Goal: Information Seeking & Learning: Understand process/instructions

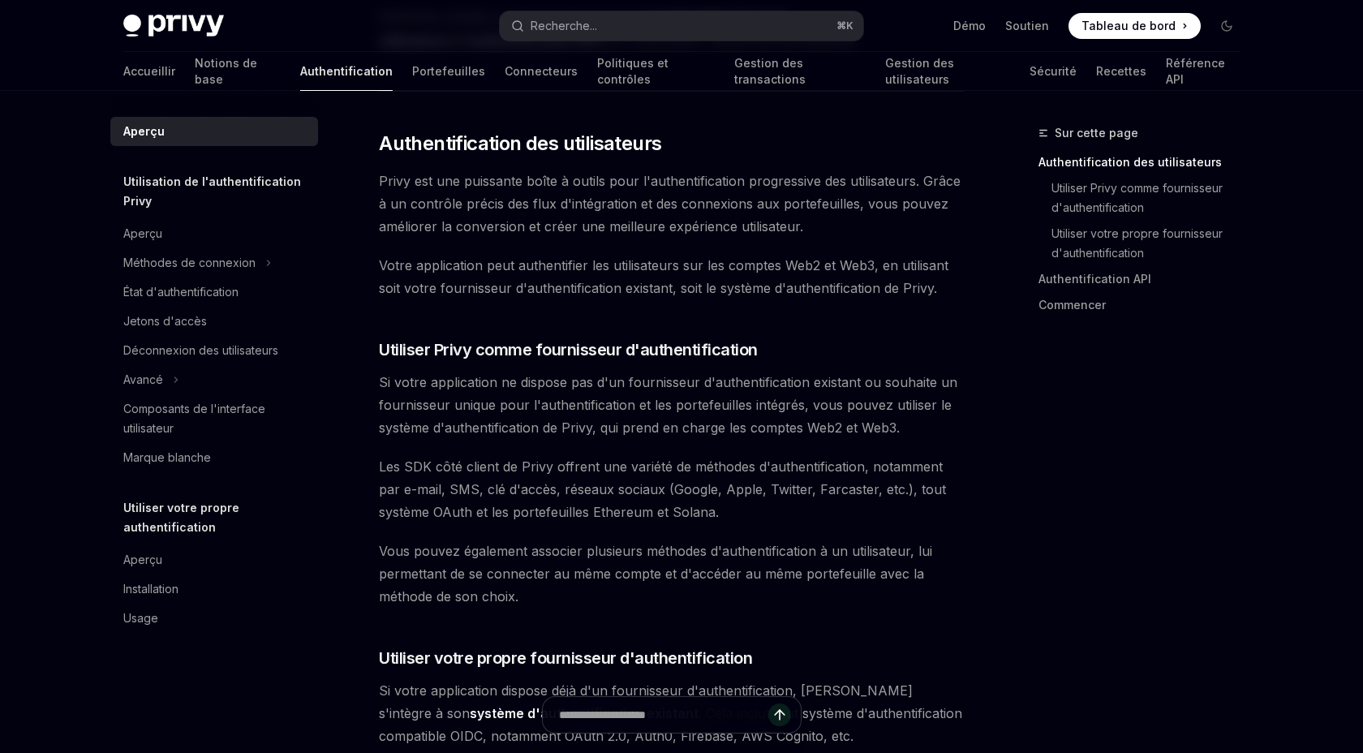
click at [471, 299] on span "Votre application peut authentifier les utilisateurs sur les comptes Web2 et We…" at bounding box center [671, 276] width 585 height 45
drag, startPoint x: 376, startPoint y: 211, endPoint x: 556, endPoint y: 211, distance: 179.2
click at [556, 211] on font "Privy est une puissante boîte à outils pour l'authentification progressive des …" at bounding box center [670, 204] width 582 height 62
click at [558, 211] on font "Privy est une puissante boîte à outils pour l'authentification progressive des …" at bounding box center [670, 204] width 582 height 62
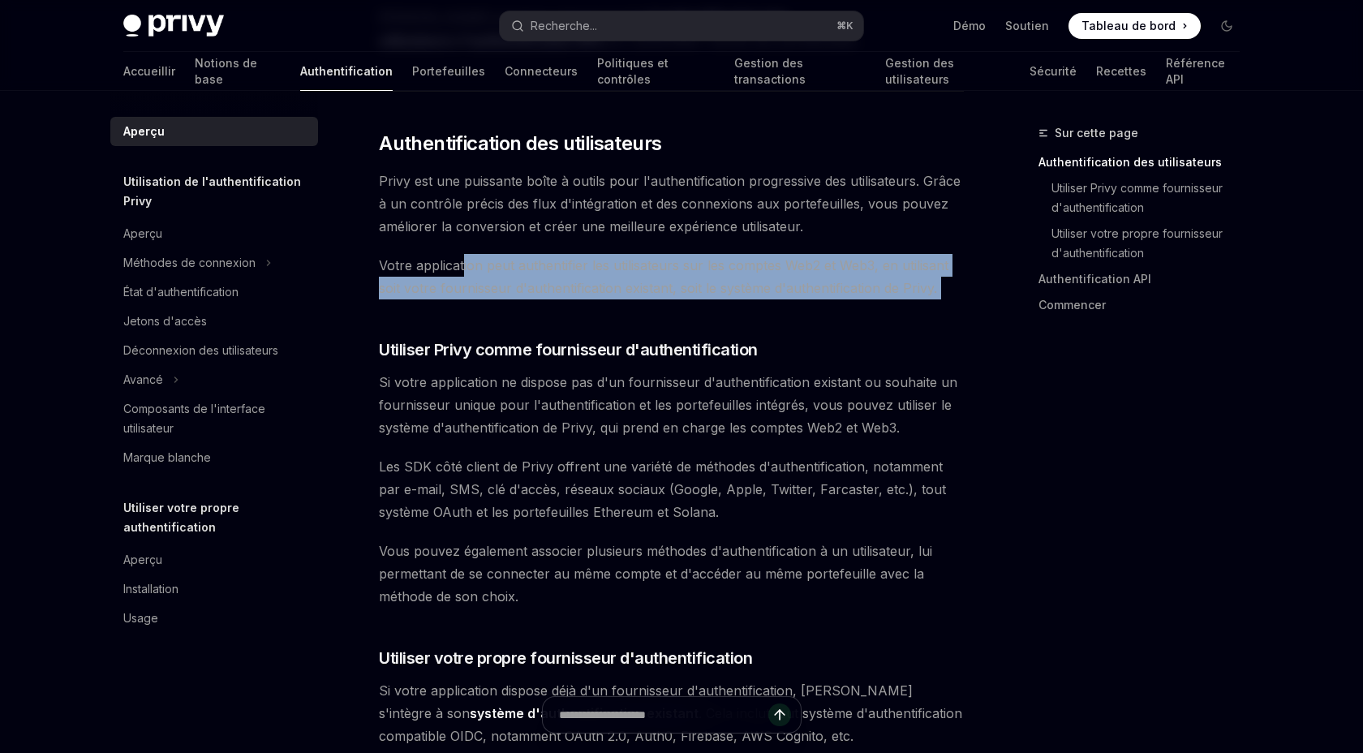
drag, startPoint x: 450, startPoint y: 301, endPoint x: 749, endPoint y: 360, distance: 304.3
click at [749, 360] on div "Le système de portefeuille de Privy prend en charge des contrôles granulaires s…" at bounding box center [671, 731] width 585 height 1743
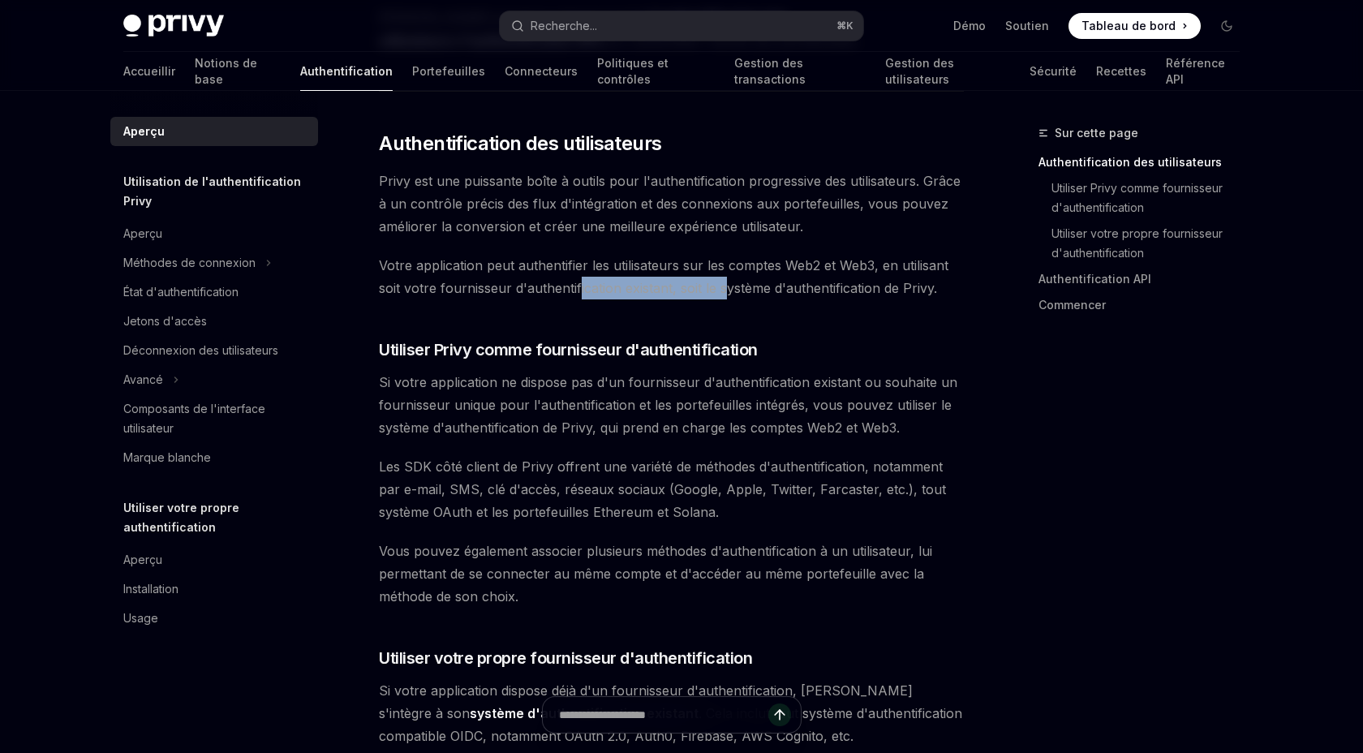
drag, startPoint x: 570, startPoint y: 320, endPoint x: 729, endPoint y: 320, distance: 159.0
click at [726, 296] on font "Votre application peut authentifier les utilisateurs sur les comptes Web2 et We…" at bounding box center [663, 276] width 569 height 39
click at [729, 296] on font "Votre application peut authentifier les utilisateurs sur les comptes Web2 et We…" at bounding box center [663, 276] width 569 height 39
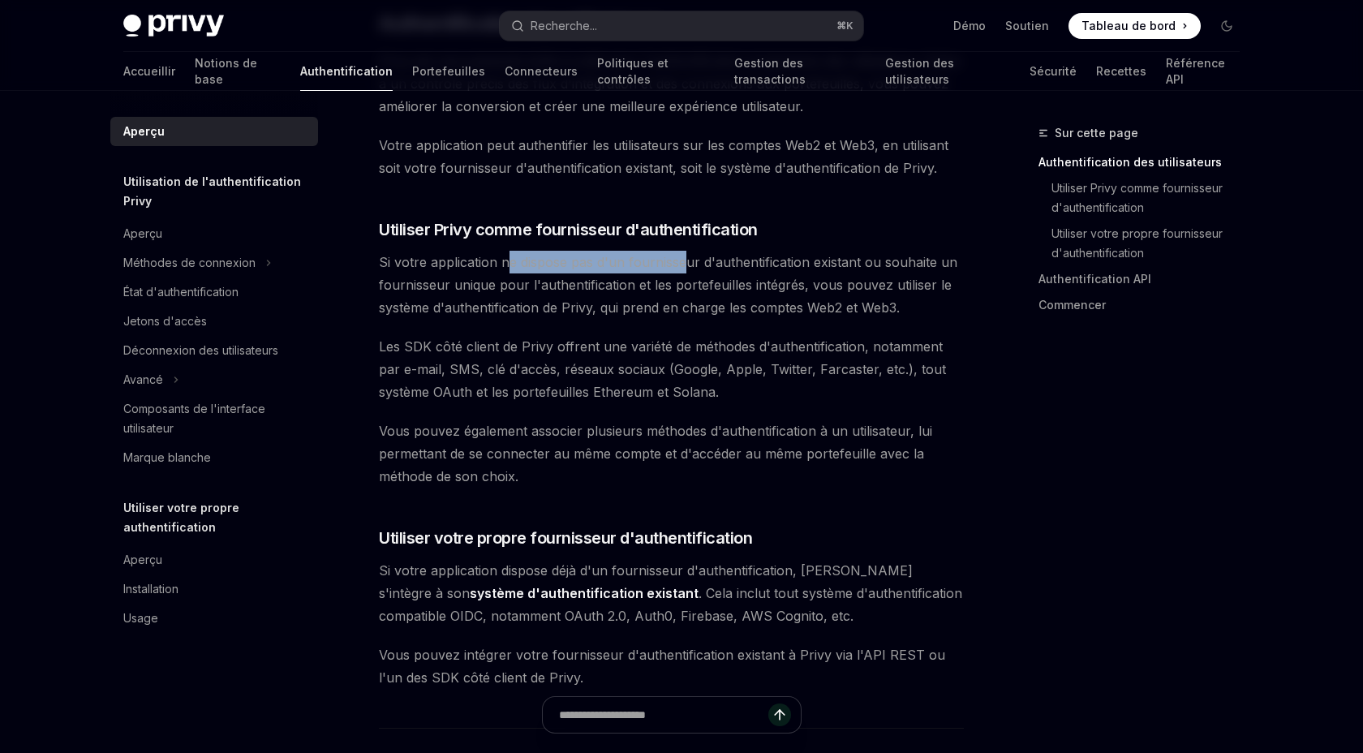
drag, startPoint x: 496, startPoint y: 307, endPoint x: 683, endPoint y: 307, distance: 186.5
click at [683, 307] on font "Si votre application ne dispose pas d'un fournisseur d'authentification existan…" at bounding box center [668, 285] width 578 height 62
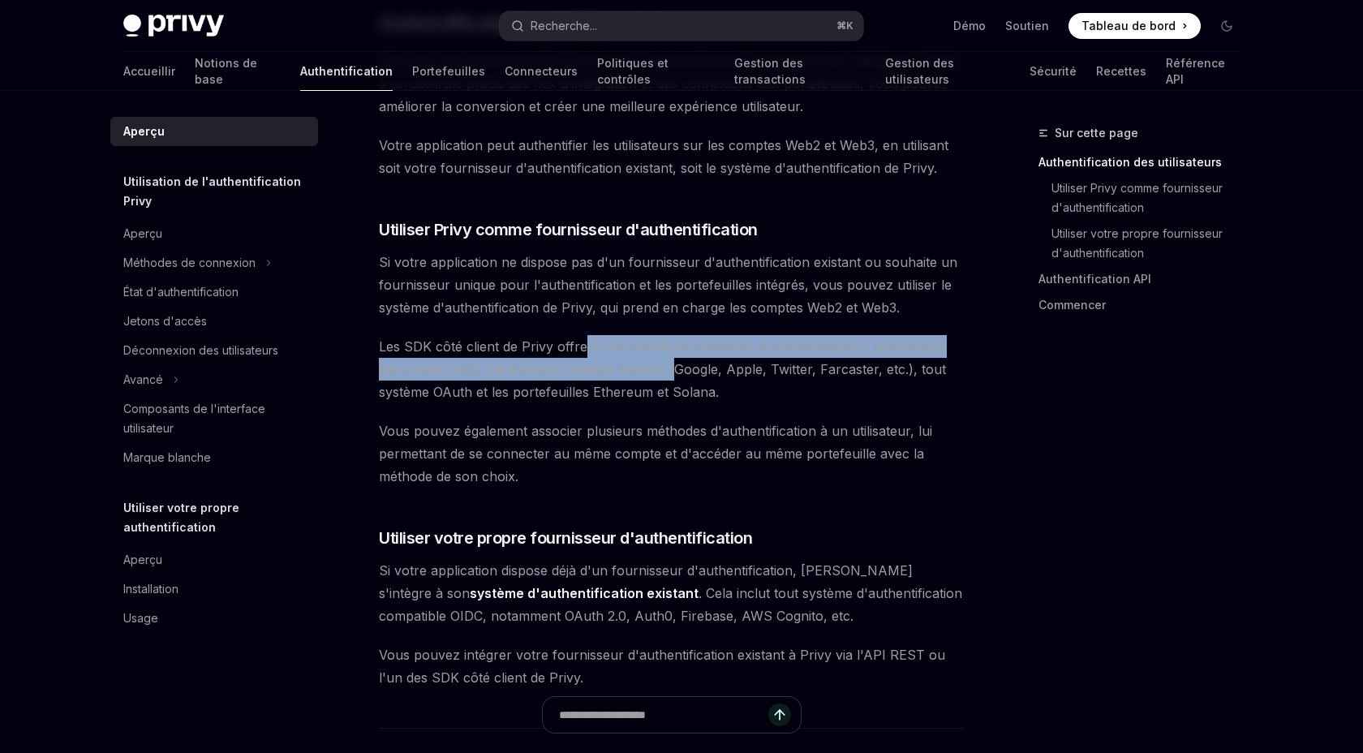
drag, startPoint x: 576, startPoint y: 401, endPoint x: 674, endPoint y: 430, distance: 102.2
click at [674, 403] on span "Les SDK côté client de Privy offrent une variété de méthodes d'authentification…" at bounding box center [671, 369] width 585 height 68
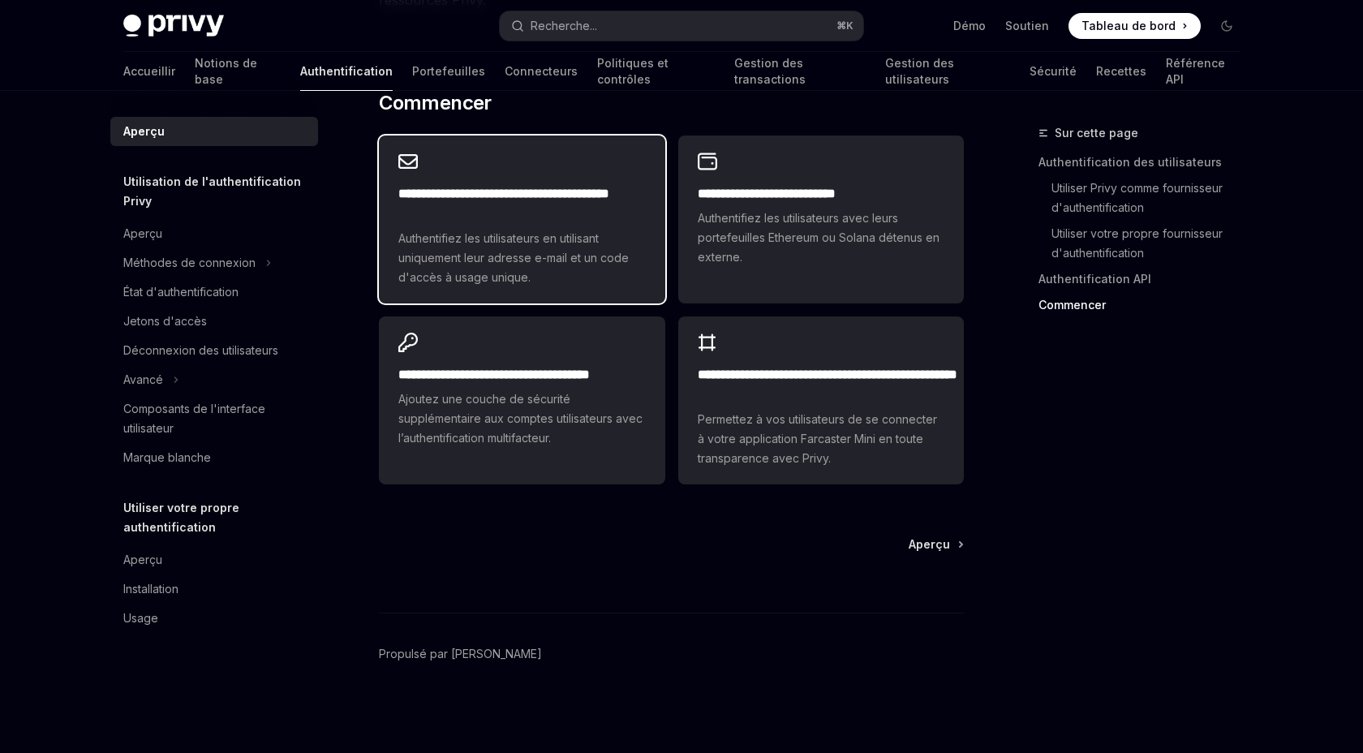
scroll to position [1461, 0]
click at [605, 287] on span "Authentifiez les utilisateurs en utilisant uniquement leur adresse e-mail et un…" at bounding box center [521, 258] width 247 height 58
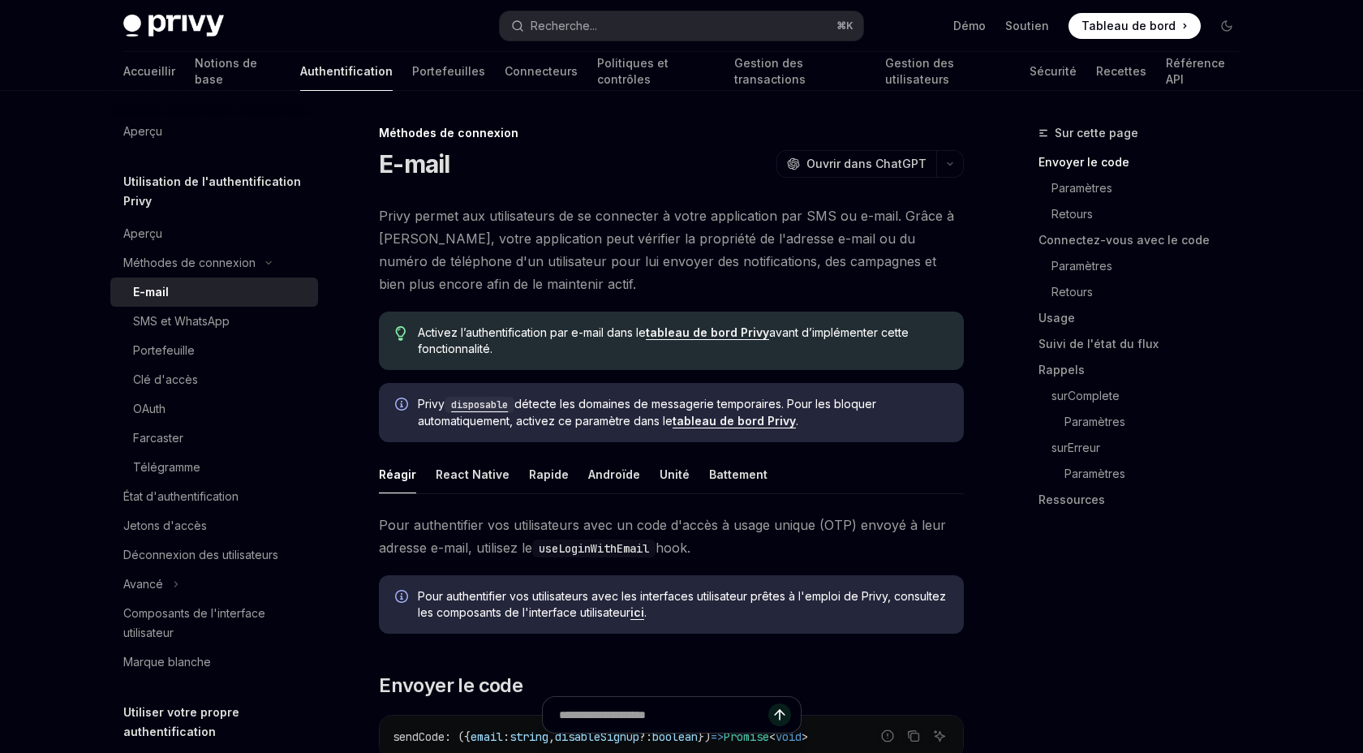
drag, startPoint x: 354, startPoint y: 143, endPoint x: 505, endPoint y: 367, distance: 269.9
click at [505, 357] on span "Activez l’authentification par e-mail dans le tableau de bord Privy avant d’imp…" at bounding box center [683, 340] width 530 height 32
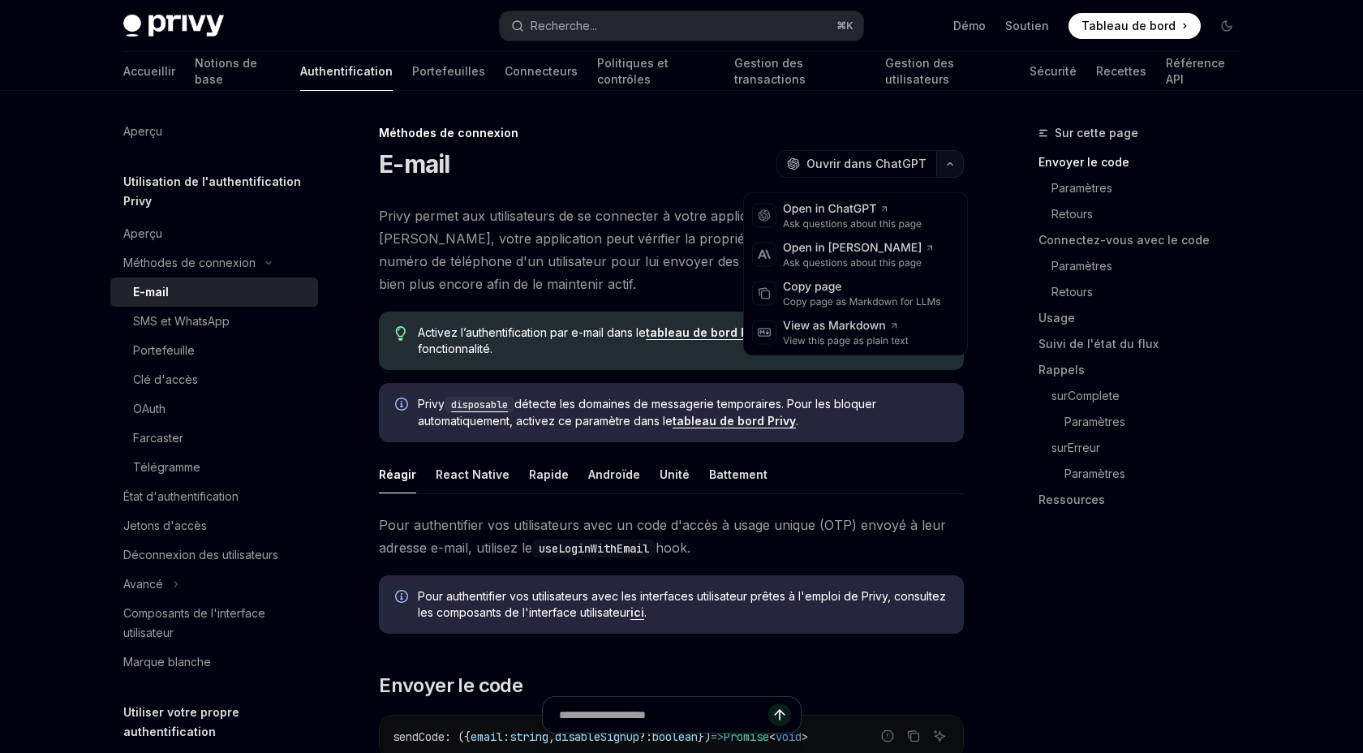
click at [957, 167] on icon "button" at bounding box center [949, 164] width 19 height 6
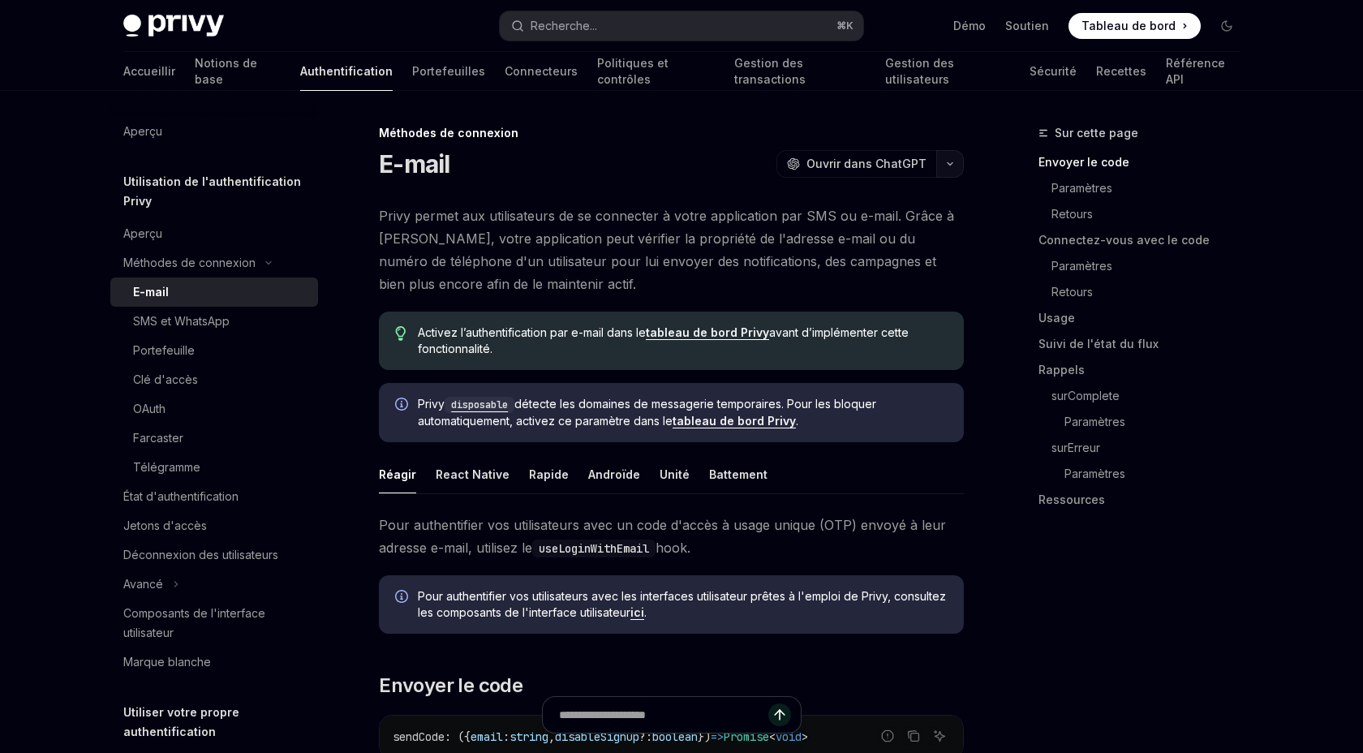
click at [959, 167] on icon "button" at bounding box center [949, 164] width 19 height 6
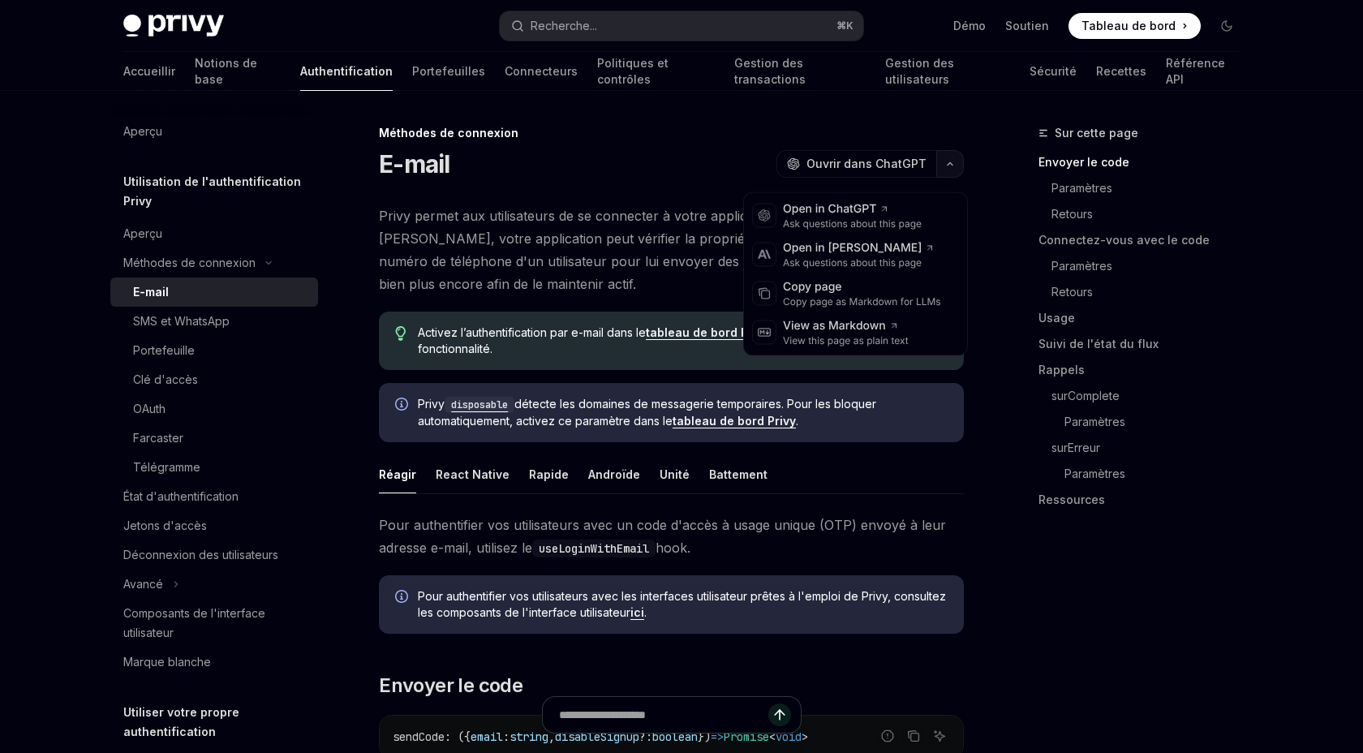
click at [959, 167] on icon "button" at bounding box center [949, 164] width 19 height 6
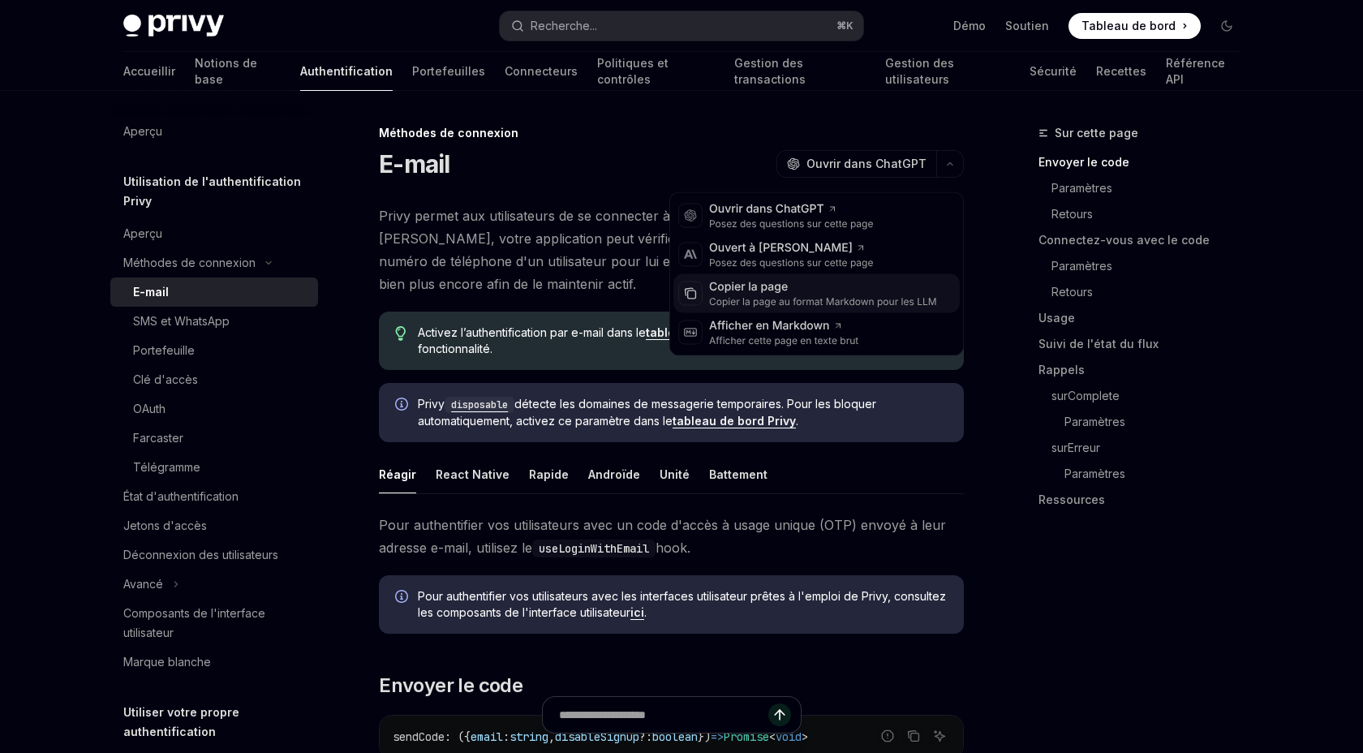
click at [876, 303] on font "Copier la page au format Markdown pour les LLM" at bounding box center [823, 301] width 228 height 12
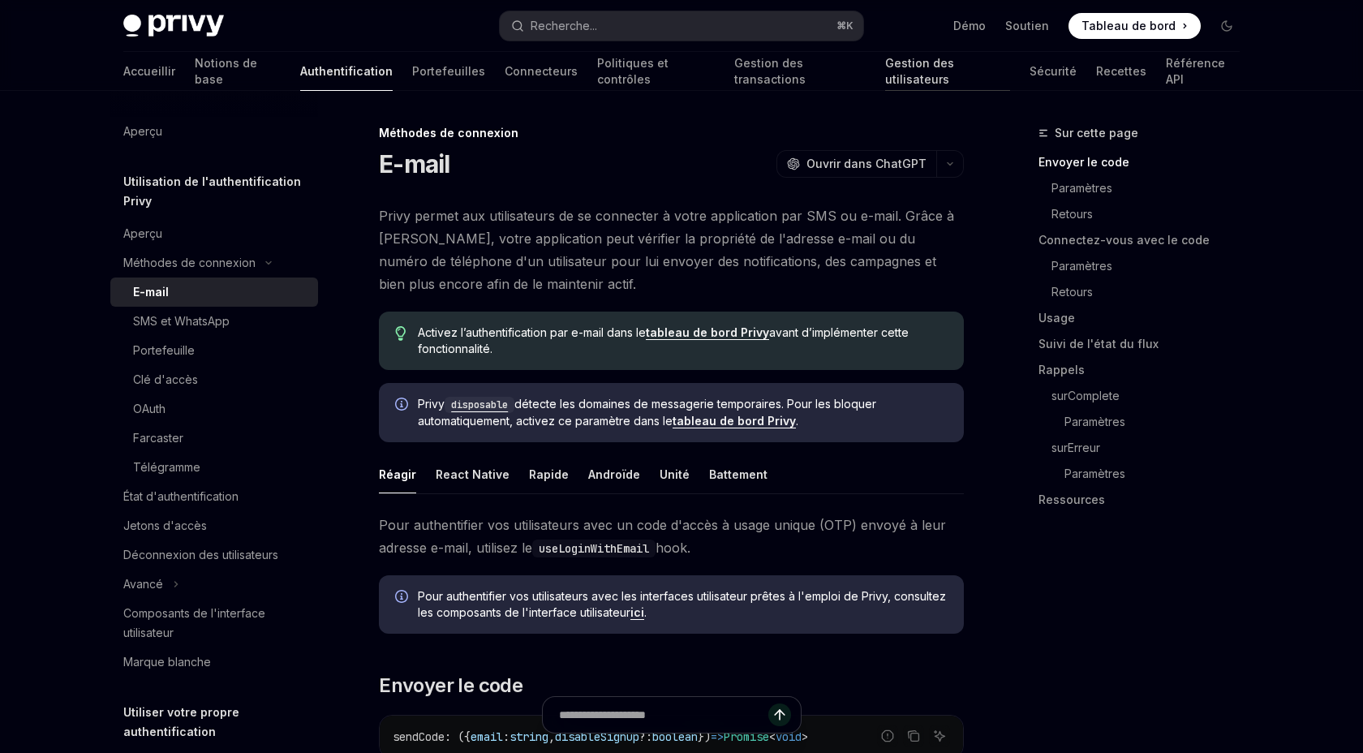
scroll to position [30, 0]
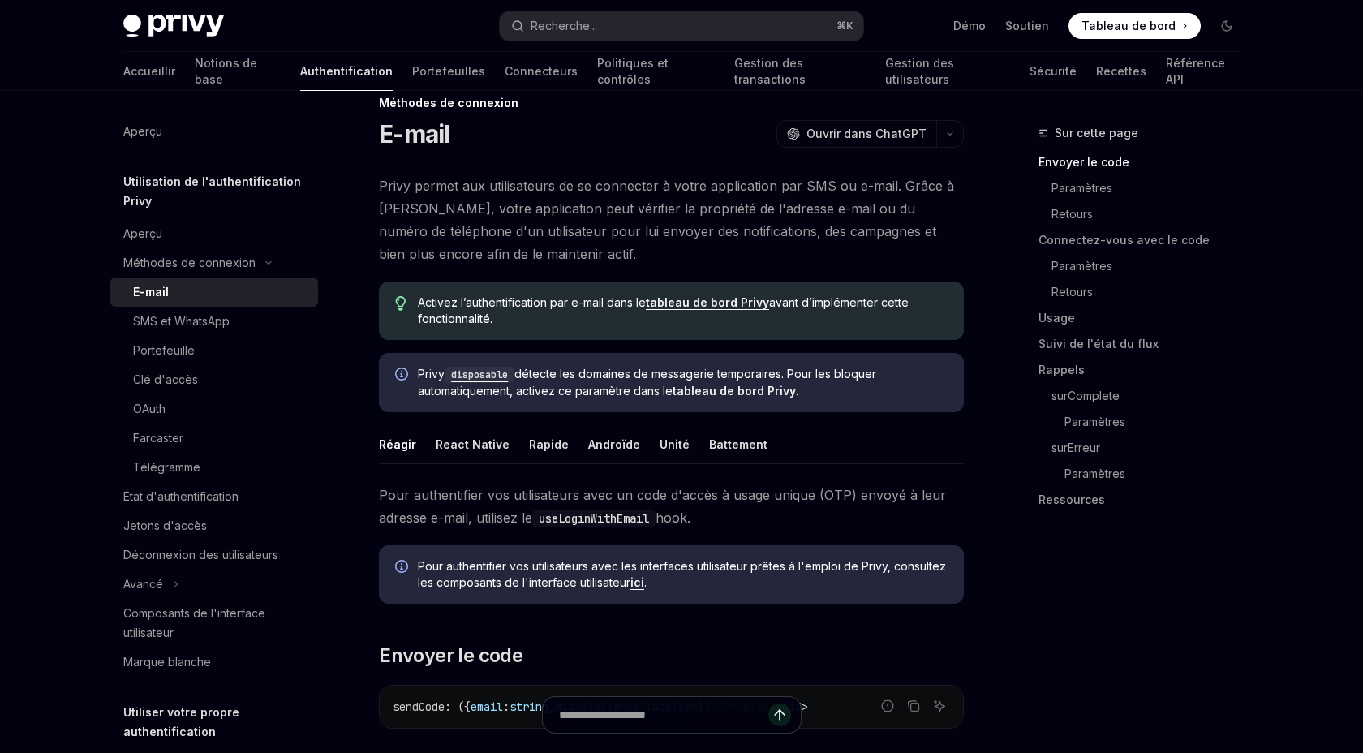
click at [529, 454] on font "Rapide" at bounding box center [549, 444] width 40 height 19
type textarea "*"
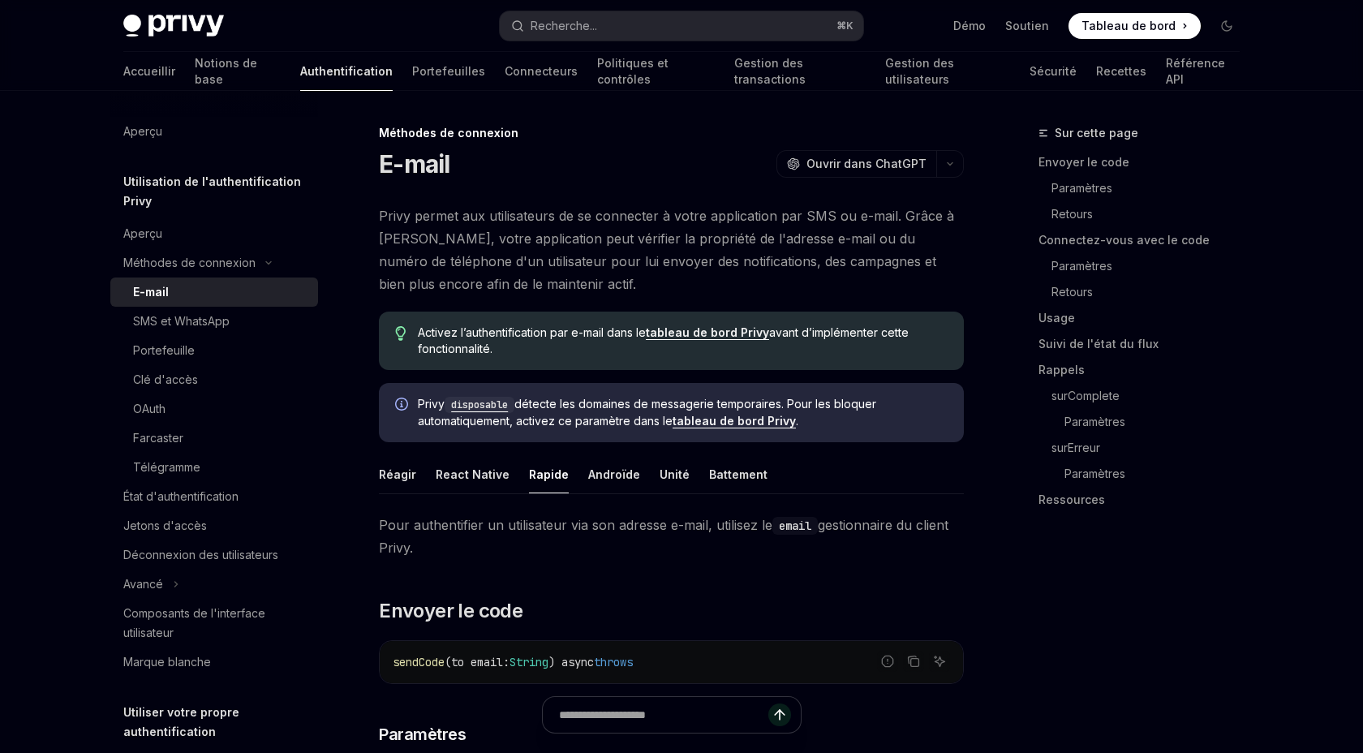
click at [1162, 26] on font "Tableau de bord" at bounding box center [1128, 26] width 94 height 14
